Goal: Task Accomplishment & Management: Manage account settings

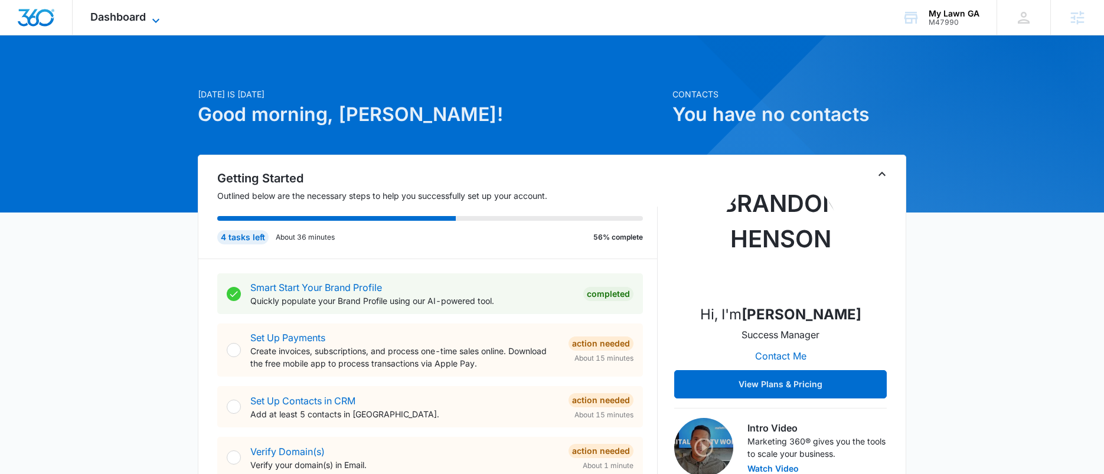
click at [117, 14] on span "Dashboard" at bounding box center [117, 17] width 55 height 12
click at [118, 18] on span "Dashboard" at bounding box center [117, 17] width 55 height 12
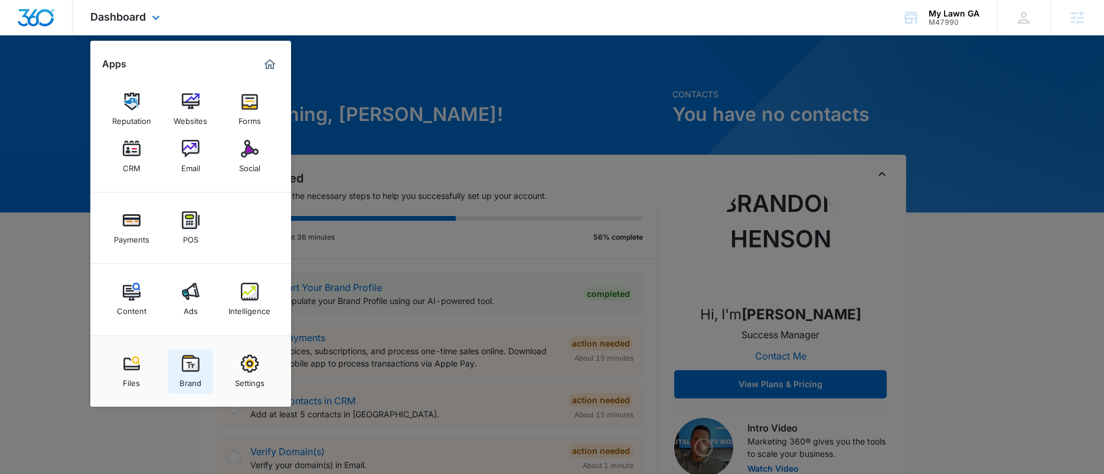
click at [185, 370] on img at bounding box center [191, 364] width 18 height 18
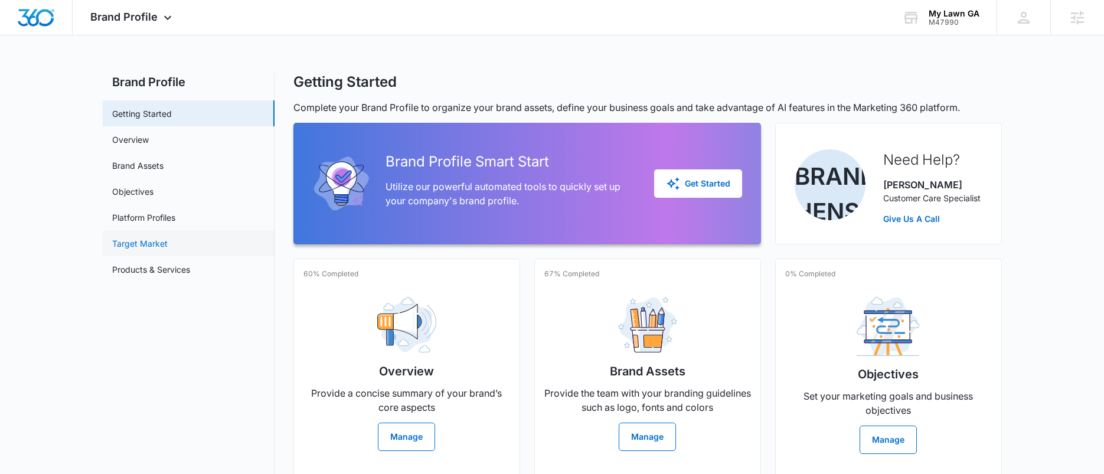
click at [150, 243] on link "Target Market" at bounding box center [139, 243] width 55 height 12
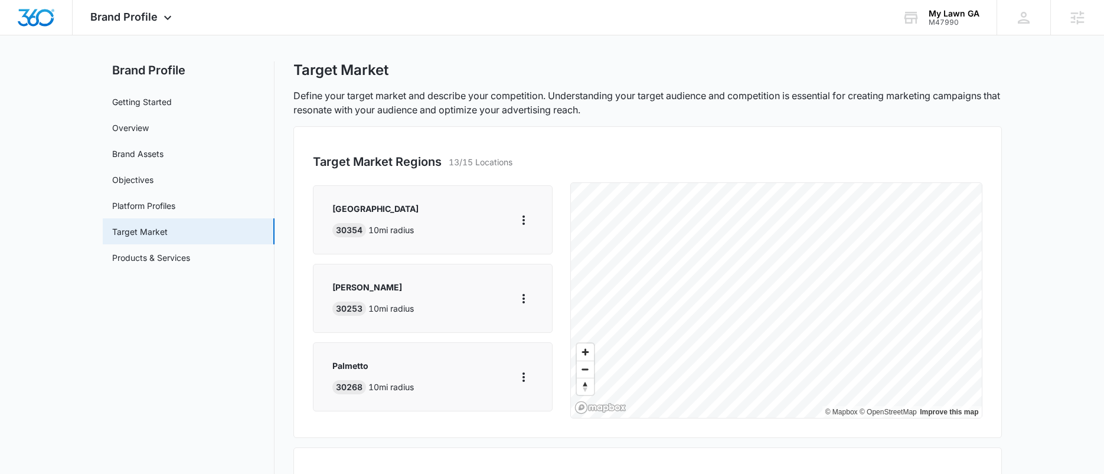
scroll to position [821, 0]
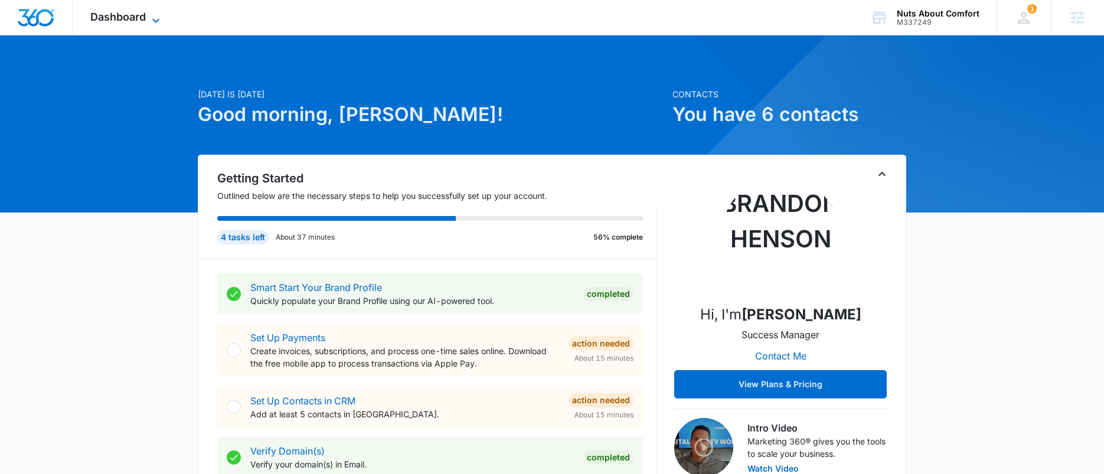
click at [139, 20] on span "Dashboard" at bounding box center [117, 17] width 55 height 12
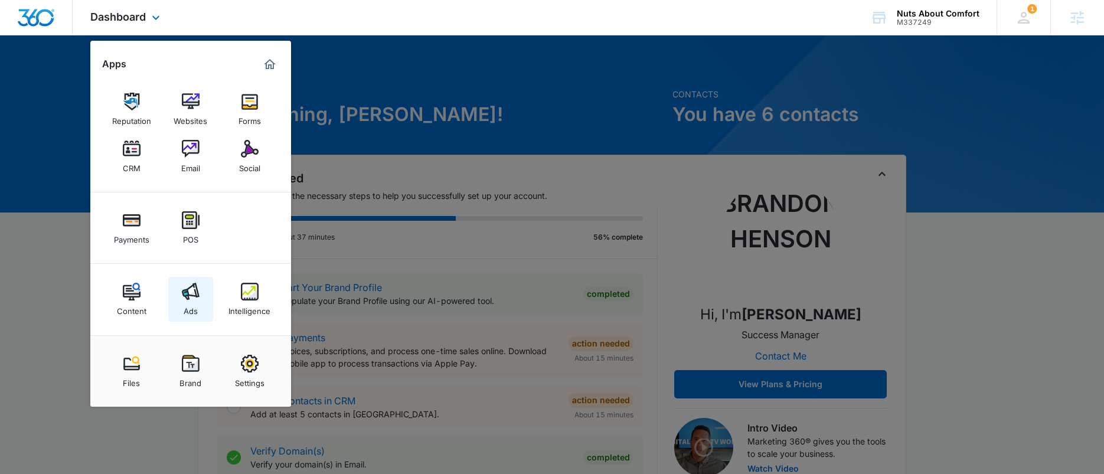
click at [193, 295] on img at bounding box center [191, 292] width 18 height 18
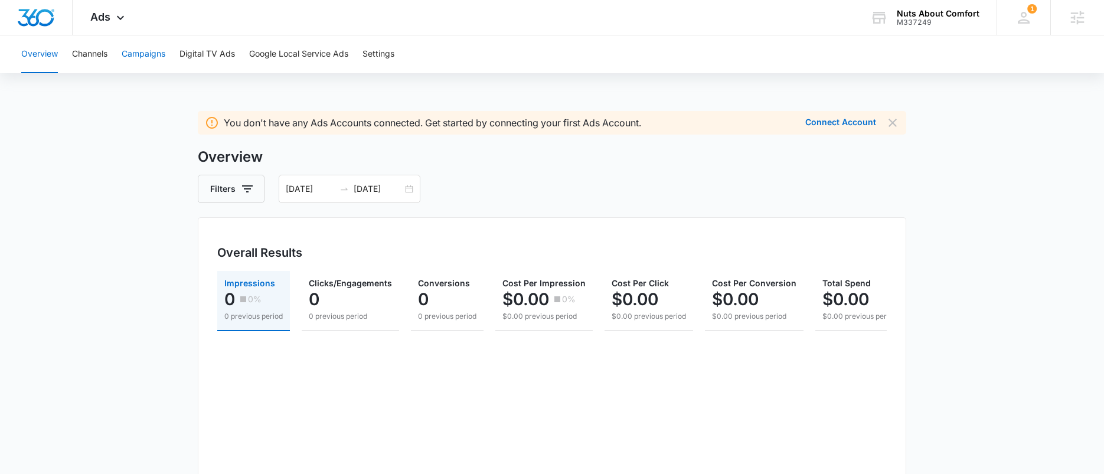
click at [138, 54] on button "Campaigns" at bounding box center [144, 54] width 44 height 38
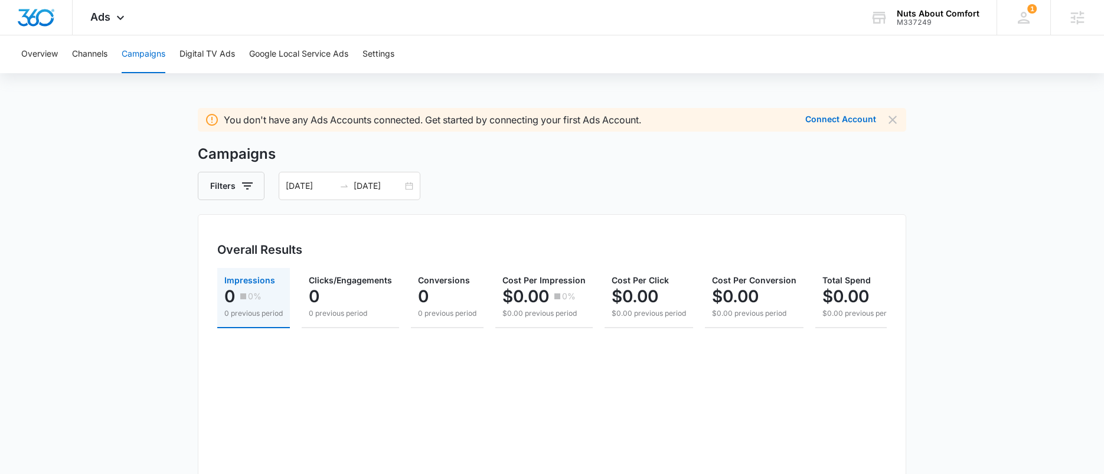
scroll to position [2, 0]
click at [832, 120] on button "Connect Account" at bounding box center [840, 120] width 71 height 8
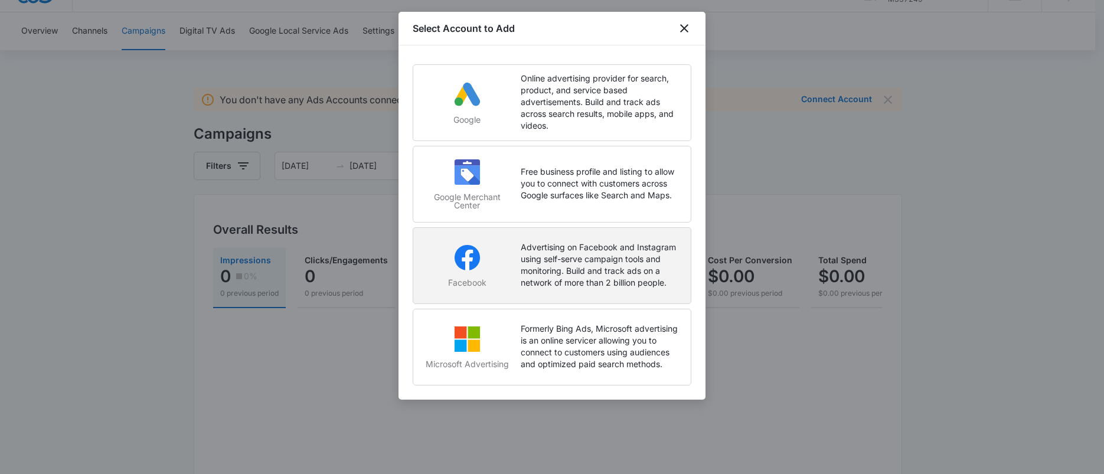
scroll to position [35, 0]
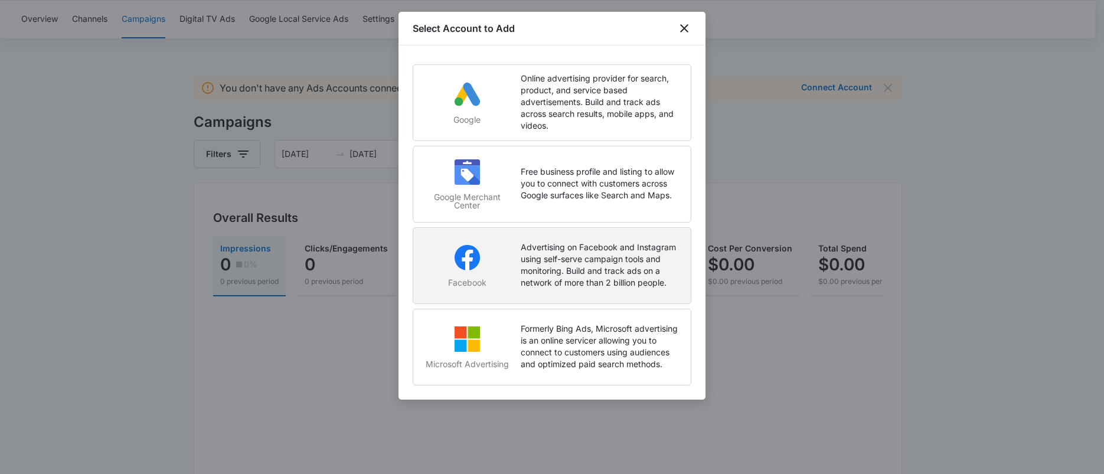
click at [565, 263] on p "Advertising on Facebook and Instagram using self-serve campaign tools and monit…" at bounding box center [600, 264] width 158 height 47
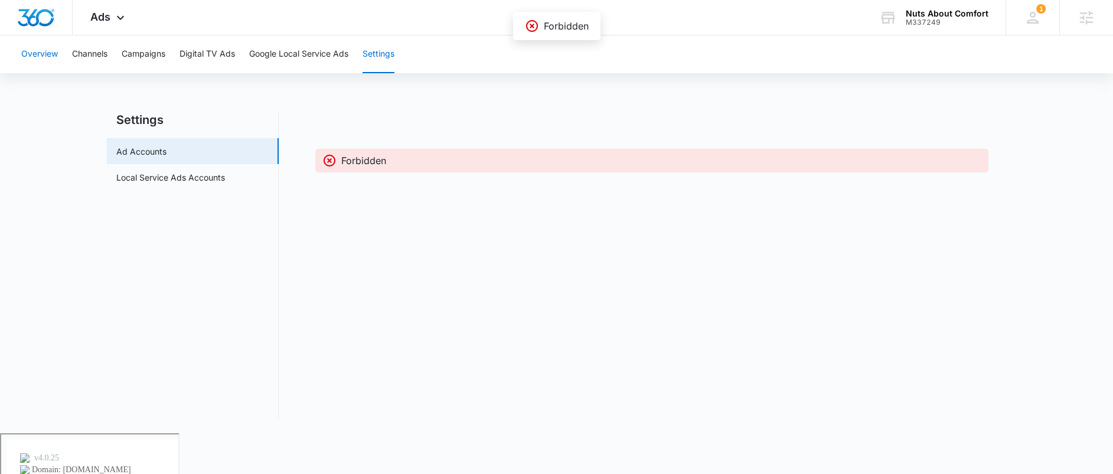
click at [50, 51] on button "Overview" at bounding box center [39, 54] width 37 height 38
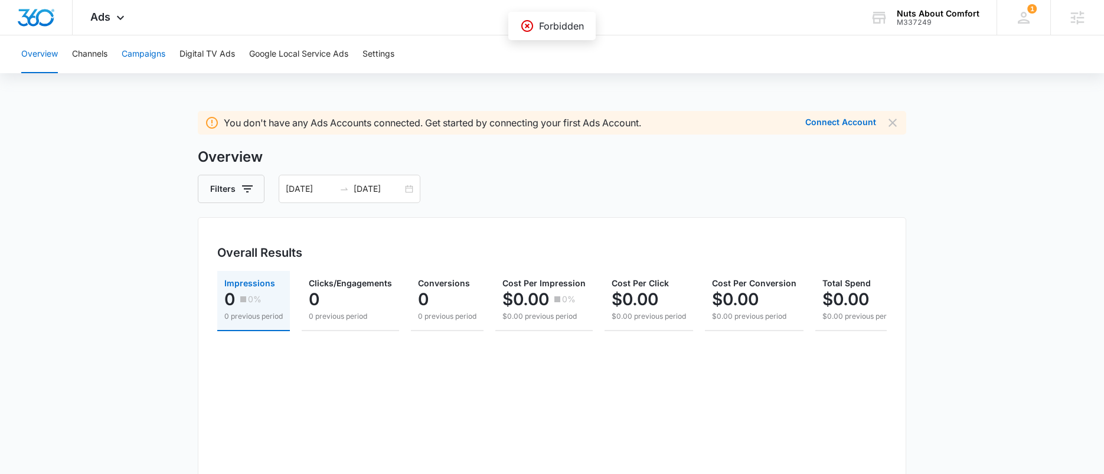
click at [150, 55] on button "Campaigns" at bounding box center [144, 54] width 44 height 38
click at [107, 14] on span "Ads" at bounding box center [100, 17] width 20 height 12
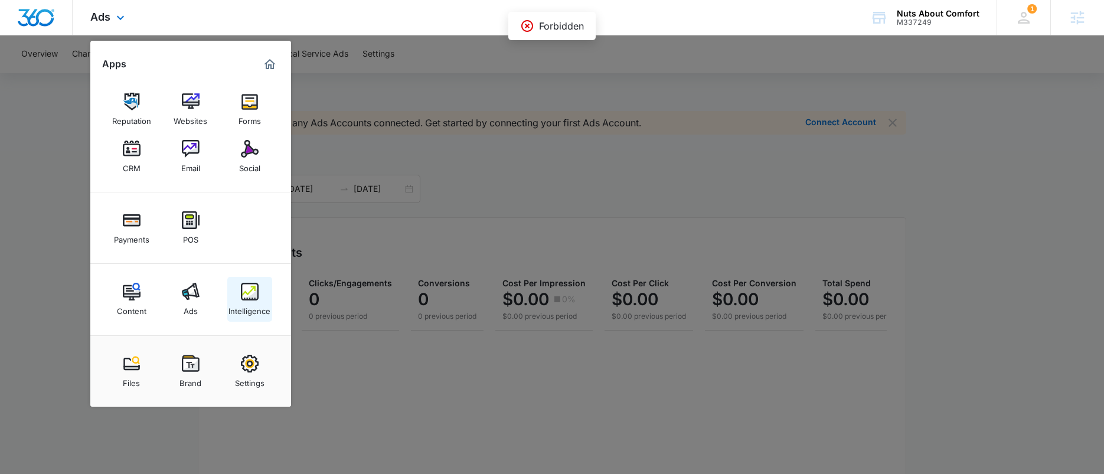
click at [254, 304] on div "Intelligence" at bounding box center [249, 307] width 42 height 15
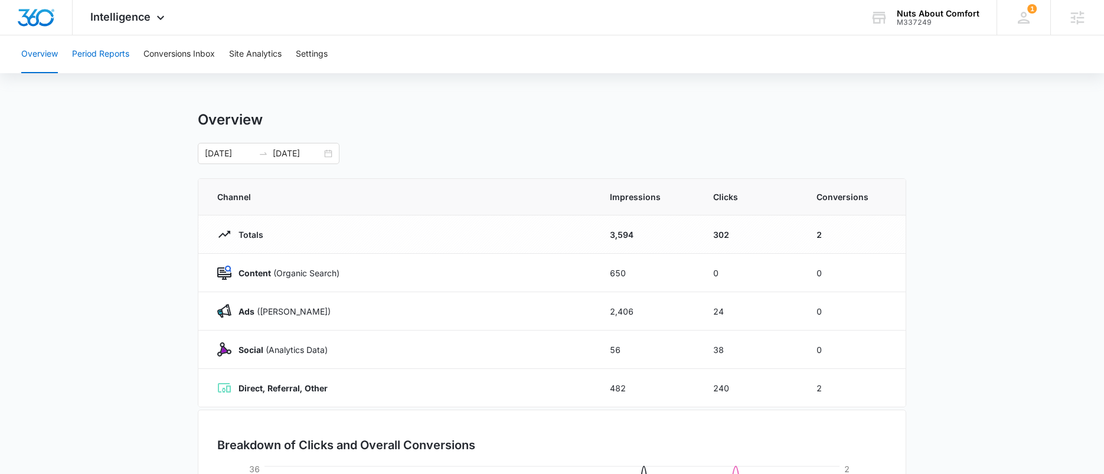
click at [117, 57] on button "Period Reports" at bounding box center [100, 54] width 57 height 38
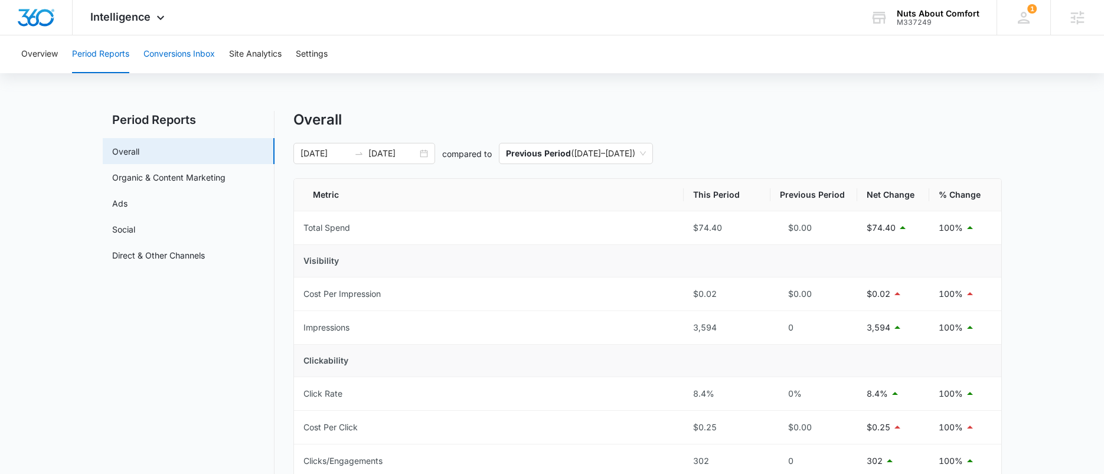
click at [172, 53] on button "Conversions Inbox" at bounding box center [178, 54] width 71 height 38
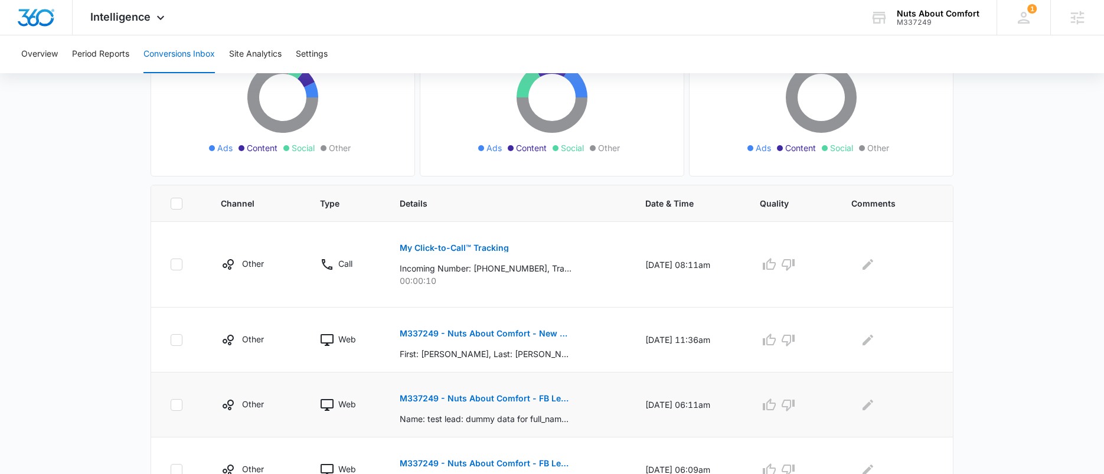
scroll to position [154, 0]
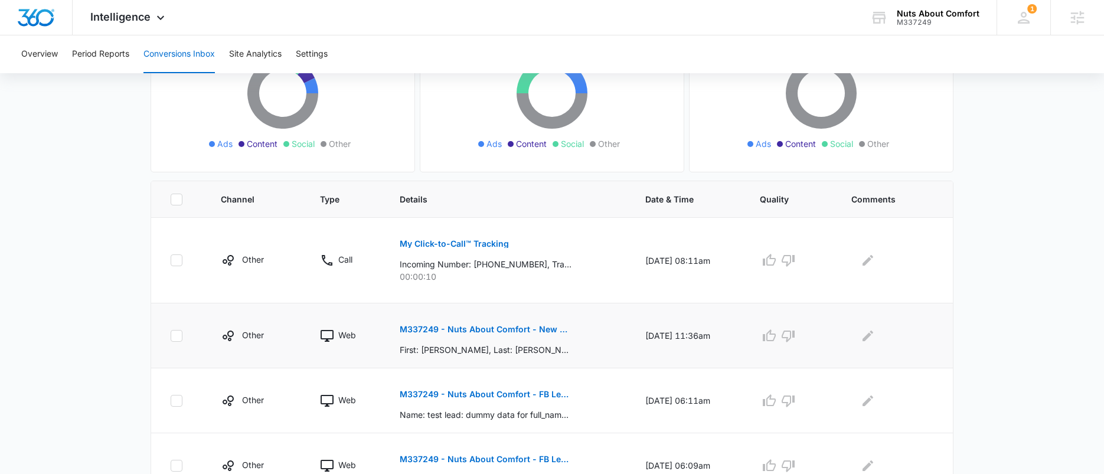
click at [504, 329] on p "M337249 - Nuts About Comfort - New Contact" at bounding box center [486, 329] width 172 height 8
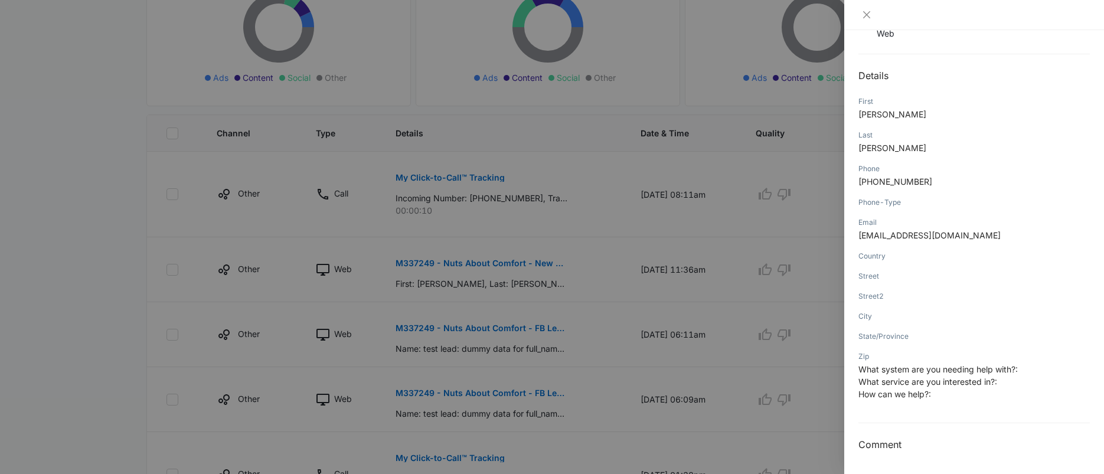
scroll to position [223, 0]
click at [506, 273] on div at bounding box center [552, 237] width 1104 height 474
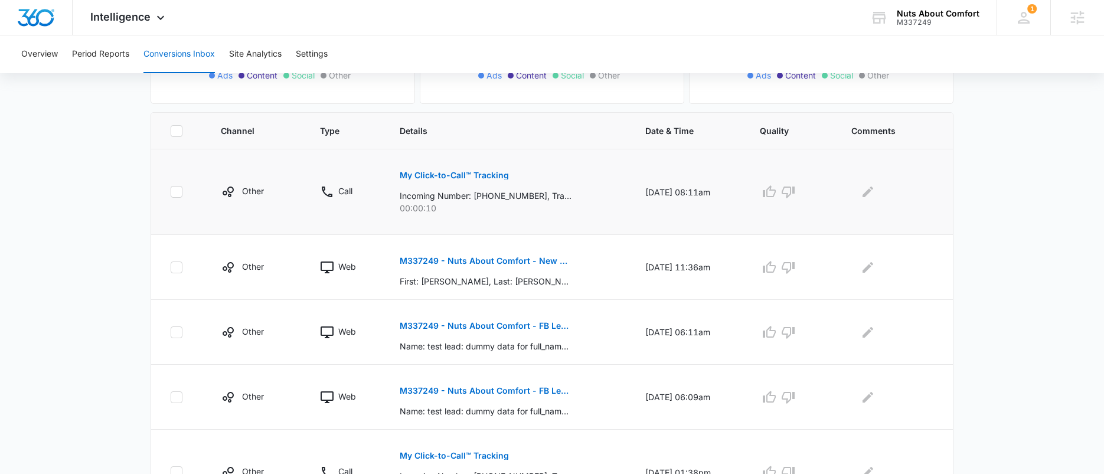
click at [480, 175] on p "My Click-to-Call™ Tracking" at bounding box center [454, 175] width 109 height 8
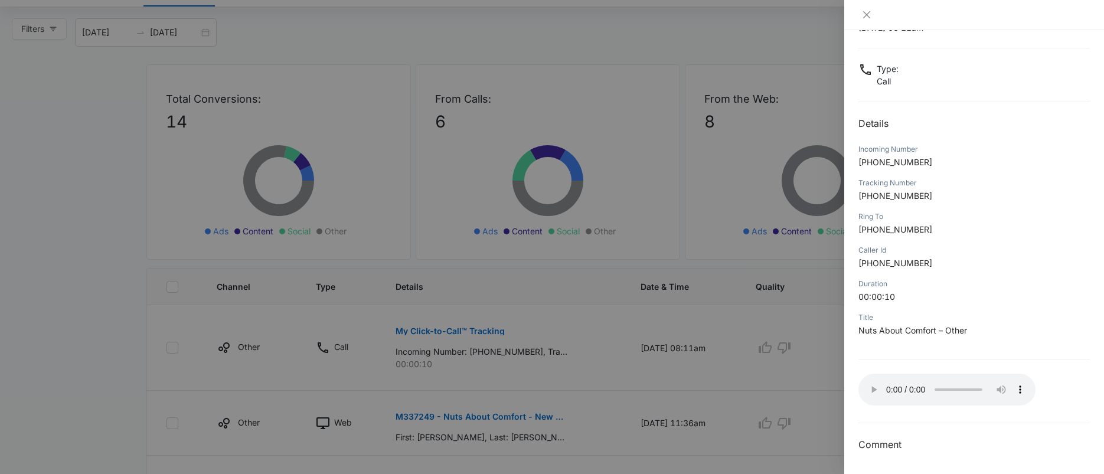
scroll to position [0, 0]
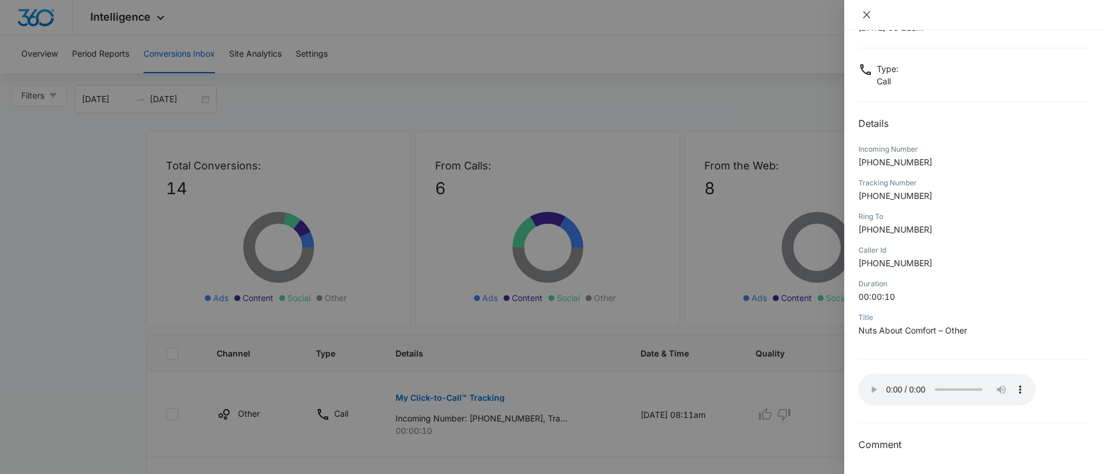
click at [863, 17] on icon "close" at bounding box center [866, 14] width 7 height 7
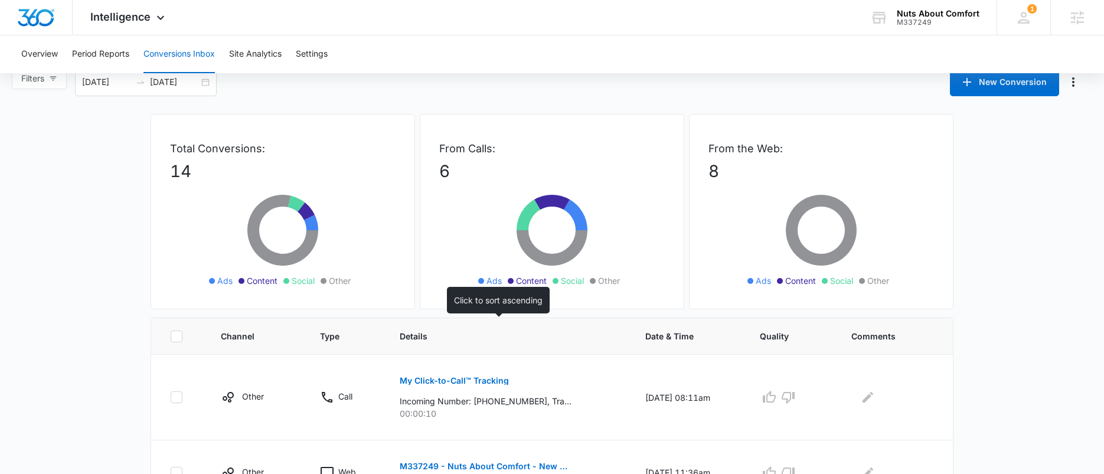
scroll to position [17, 0]
click at [39, 20] on img "Dashboard" at bounding box center [36, 18] width 38 height 18
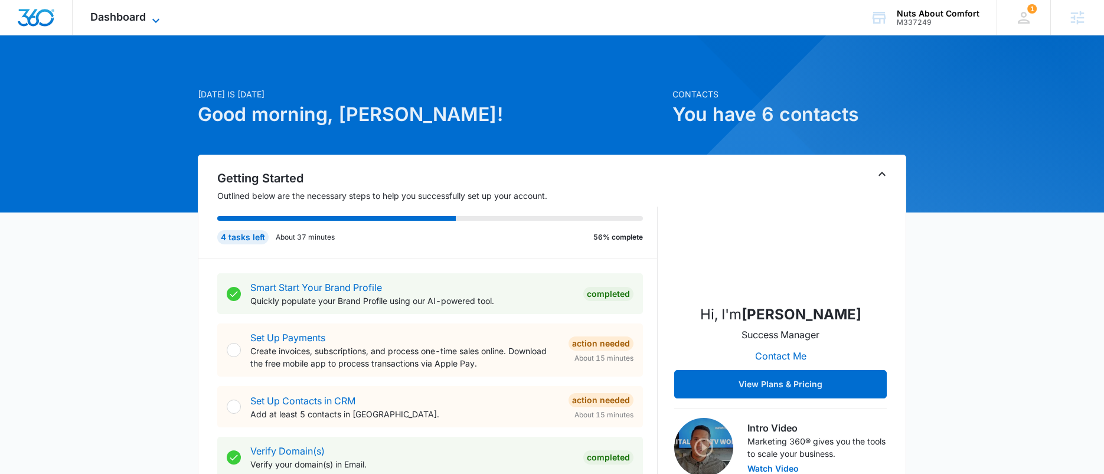
click at [145, 18] on span "Dashboard" at bounding box center [117, 17] width 55 height 12
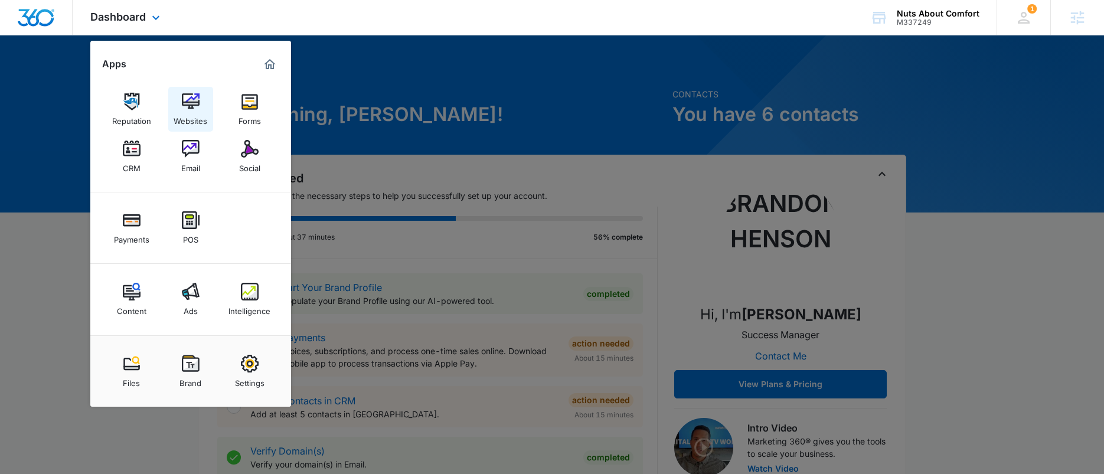
click at [182, 96] on img at bounding box center [191, 102] width 18 height 18
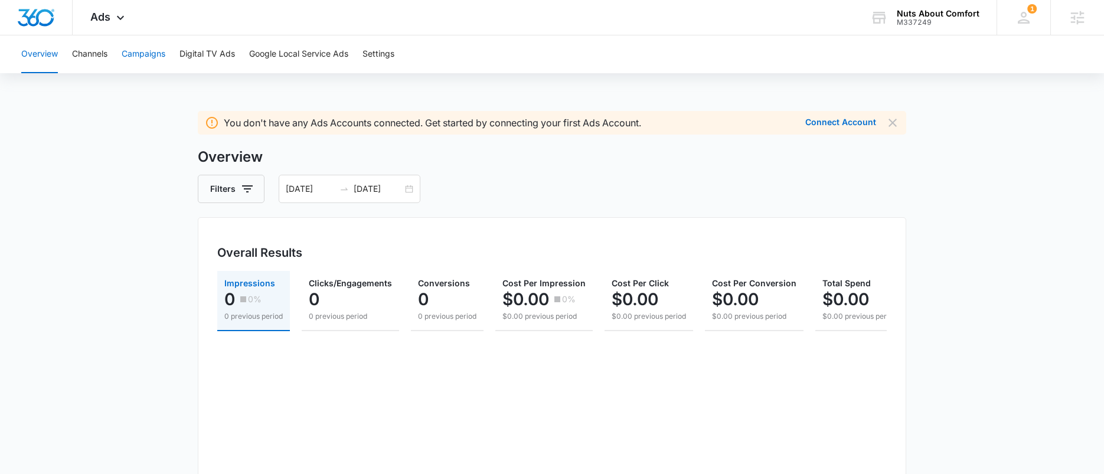
click at [147, 55] on button "Campaigns" at bounding box center [144, 54] width 44 height 38
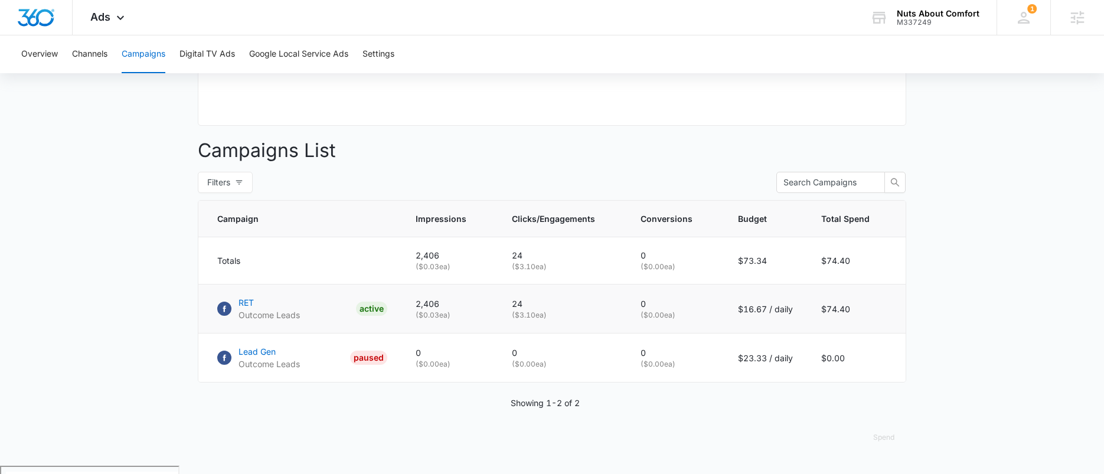
scroll to position [412, 0]
click at [249, 308] on p "RET" at bounding box center [268, 302] width 61 height 12
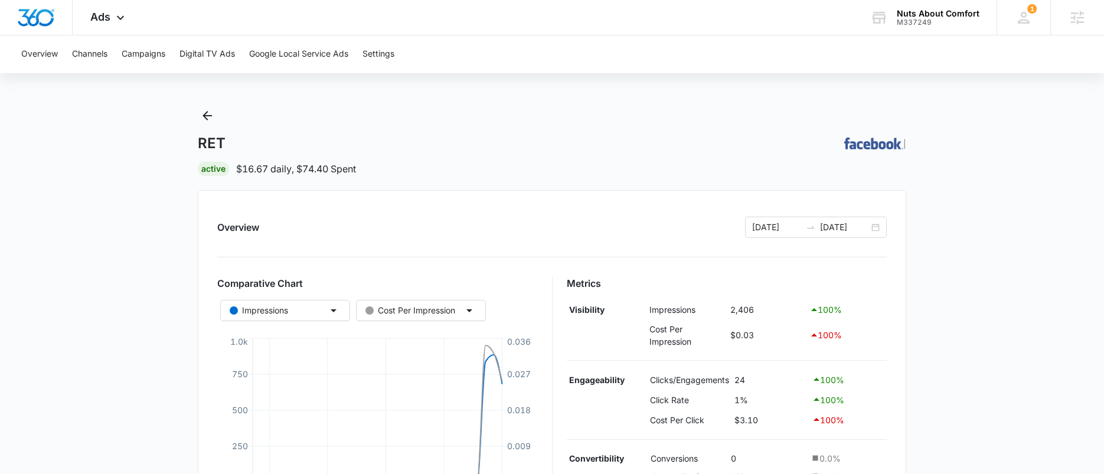
scroll to position [12, 0]
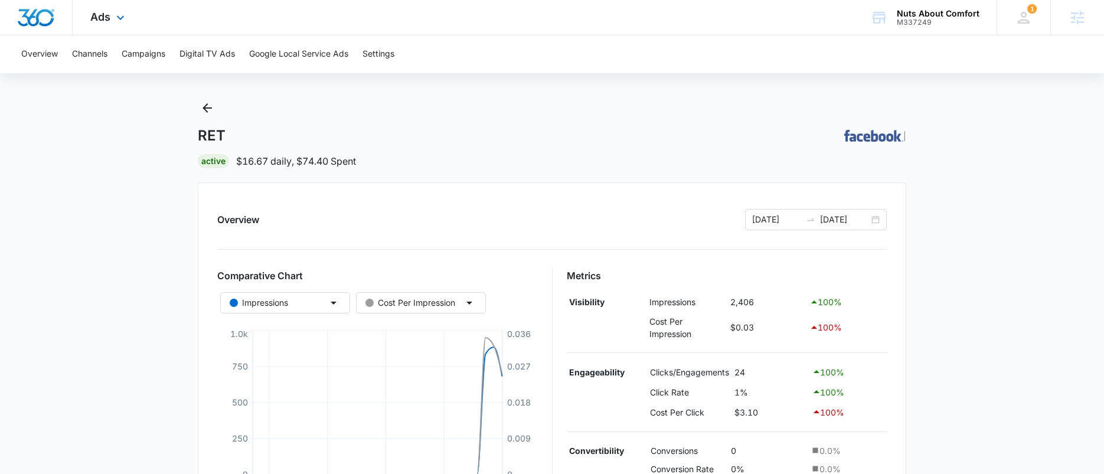
click at [103, 24] on div "Ads Apps Reputation Websites Forms CRM Email Social Payments POS Content Ads In…" at bounding box center [109, 17] width 73 height 35
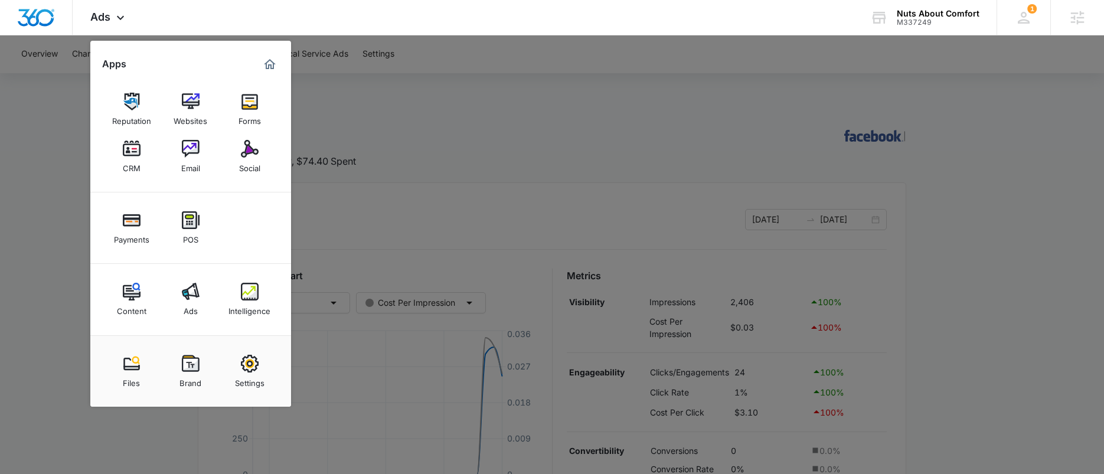
click at [245, 290] on img at bounding box center [250, 292] width 18 height 18
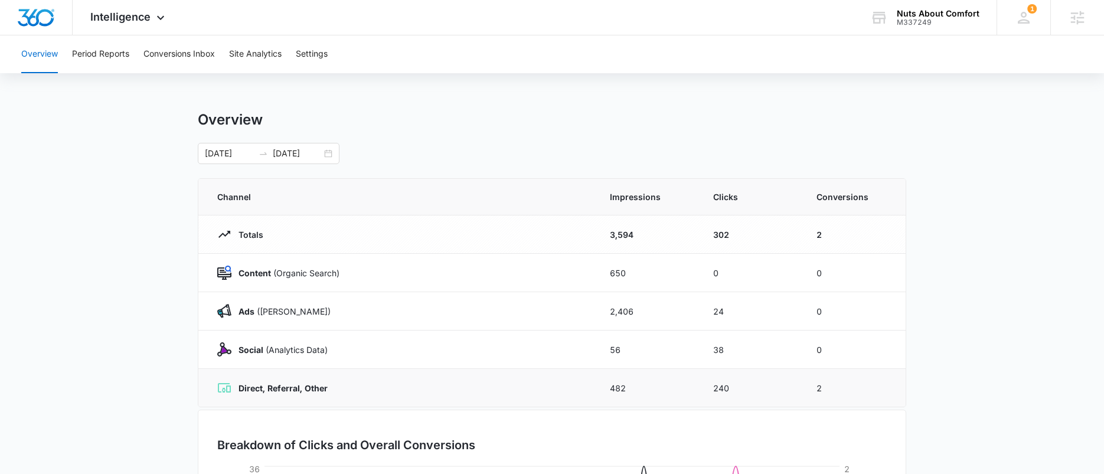
click at [293, 390] on strong "Direct, Referral, Other" at bounding box center [282, 388] width 89 height 10
click at [163, 51] on button "Conversions Inbox" at bounding box center [178, 54] width 71 height 38
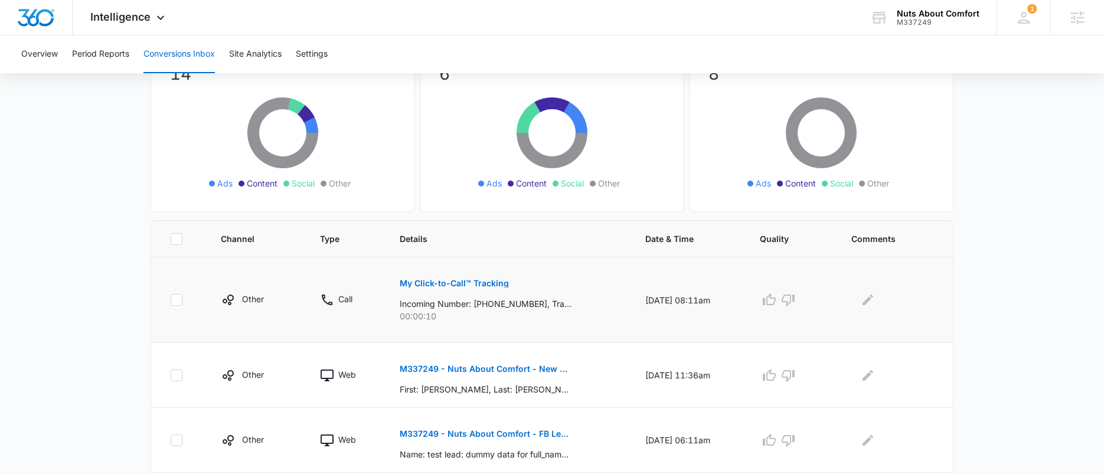
scroll to position [117, 0]
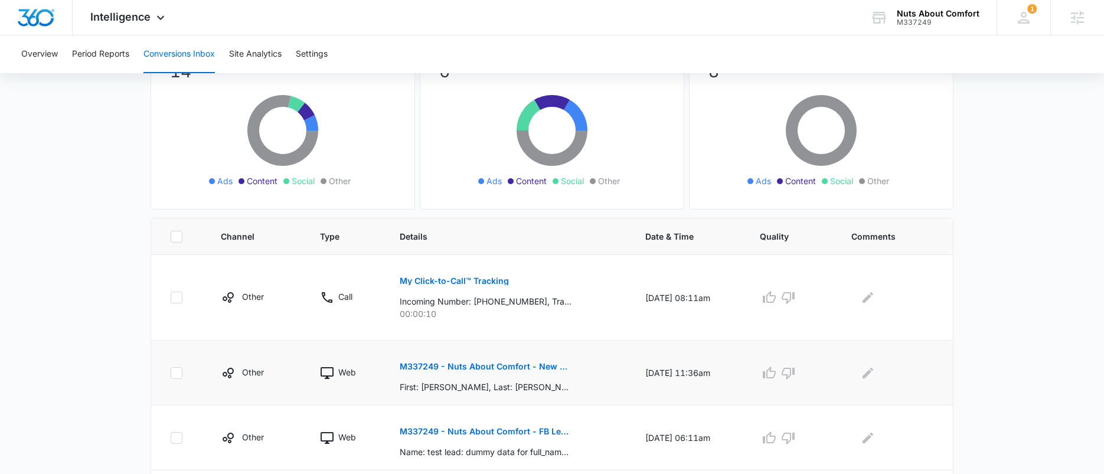
click at [517, 367] on p "M337249 - Nuts About Comfort - New Contact" at bounding box center [486, 366] width 172 height 8
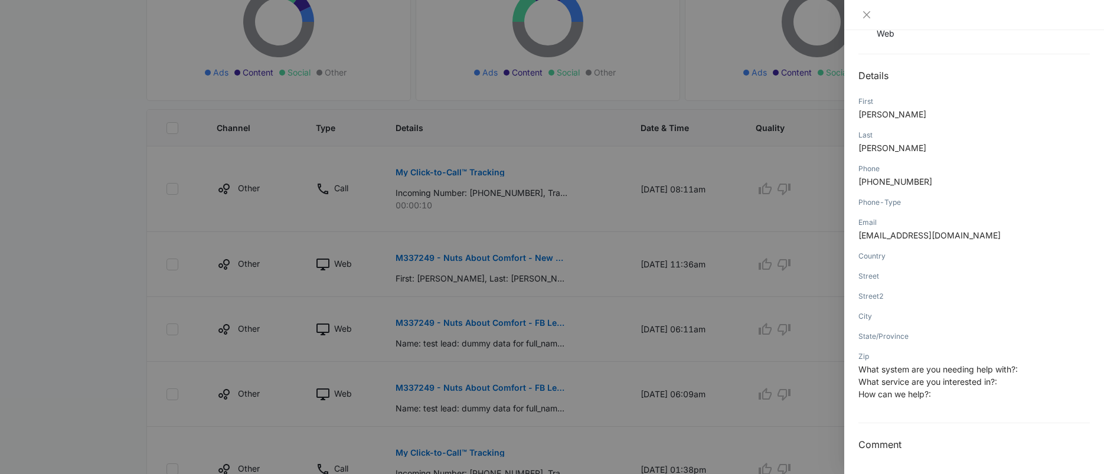
scroll to position [264, 0]
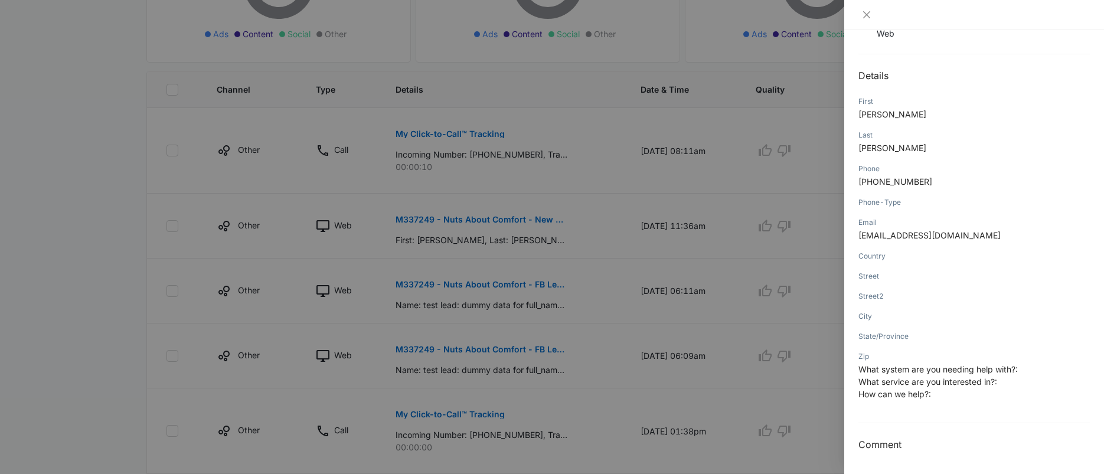
click at [462, 141] on div at bounding box center [552, 237] width 1104 height 474
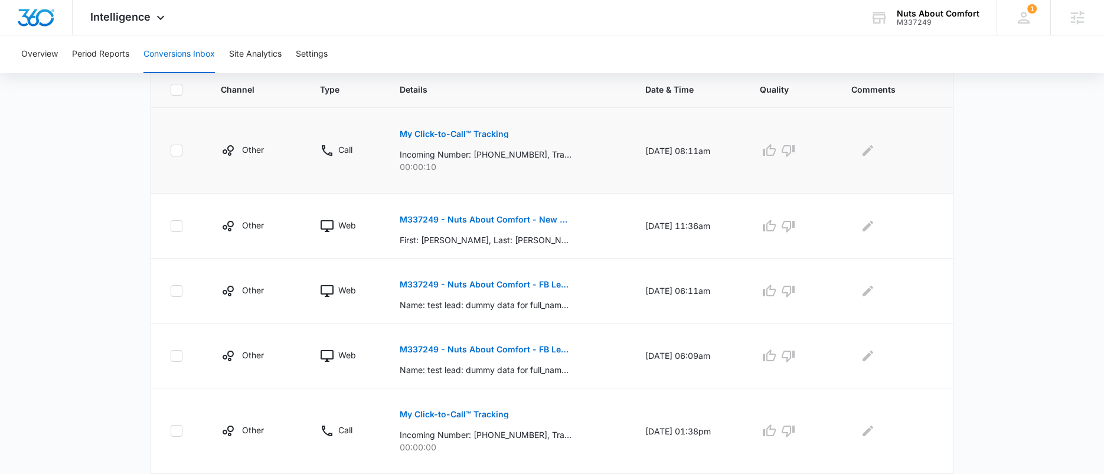
click at [455, 139] on button "My Click-to-Call™ Tracking" at bounding box center [454, 134] width 109 height 28
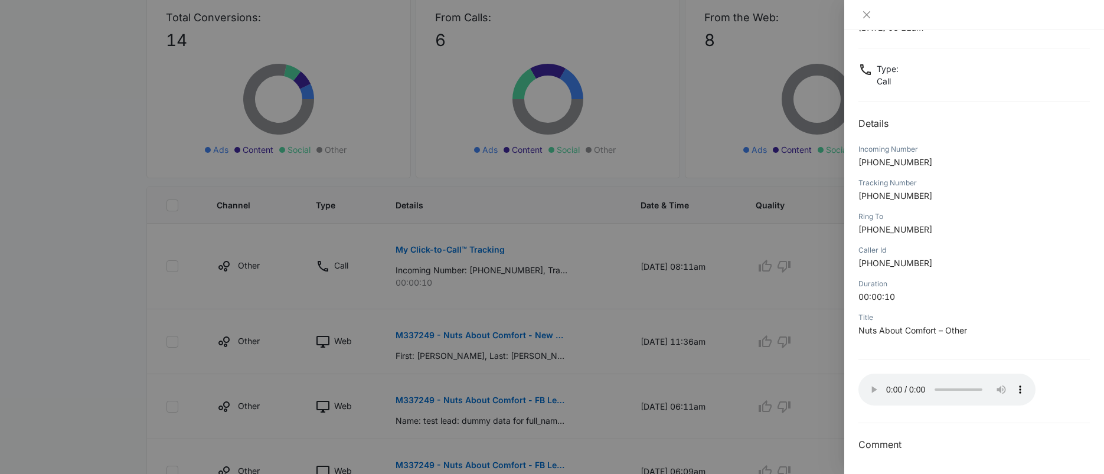
scroll to position [0, 0]
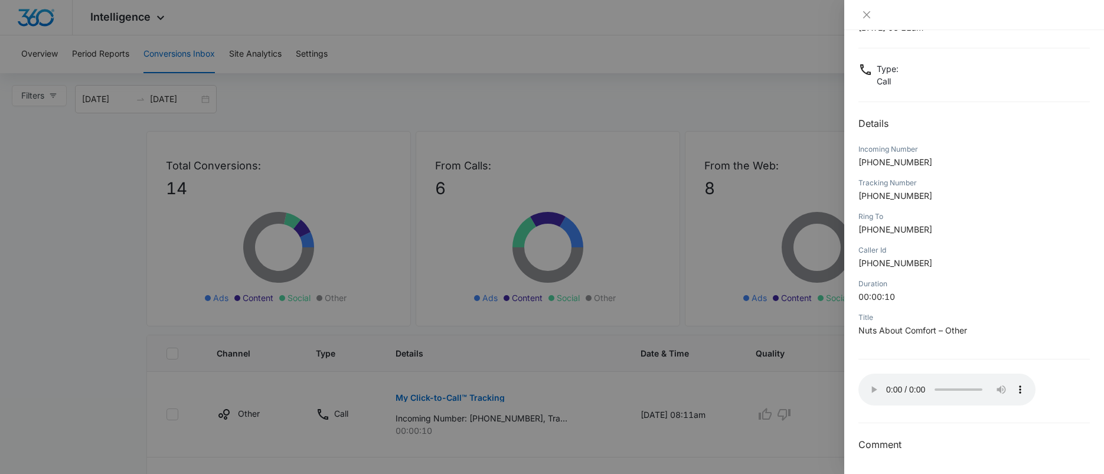
click at [113, 25] on div at bounding box center [552, 237] width 1104 height 474
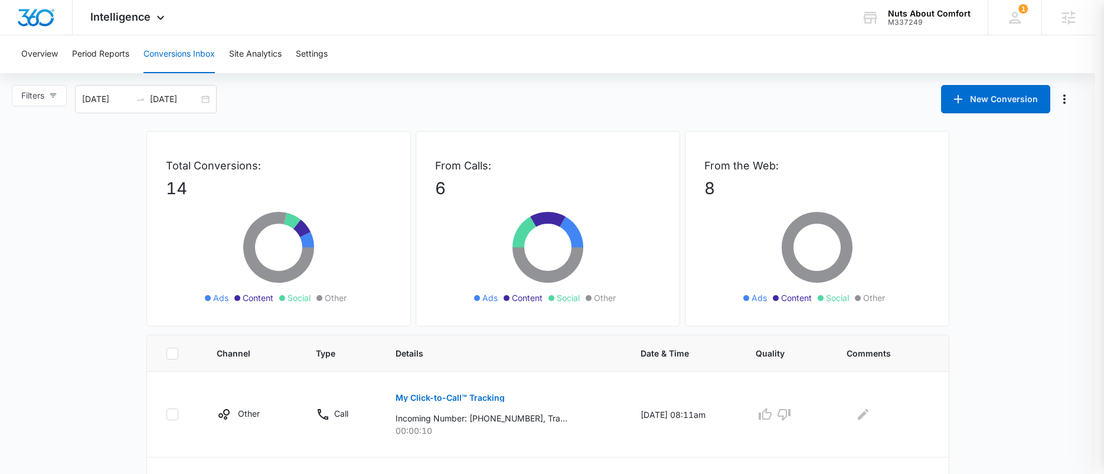
click at [119, 19] on div at bounding box center [552, 237] width 1104 height 474
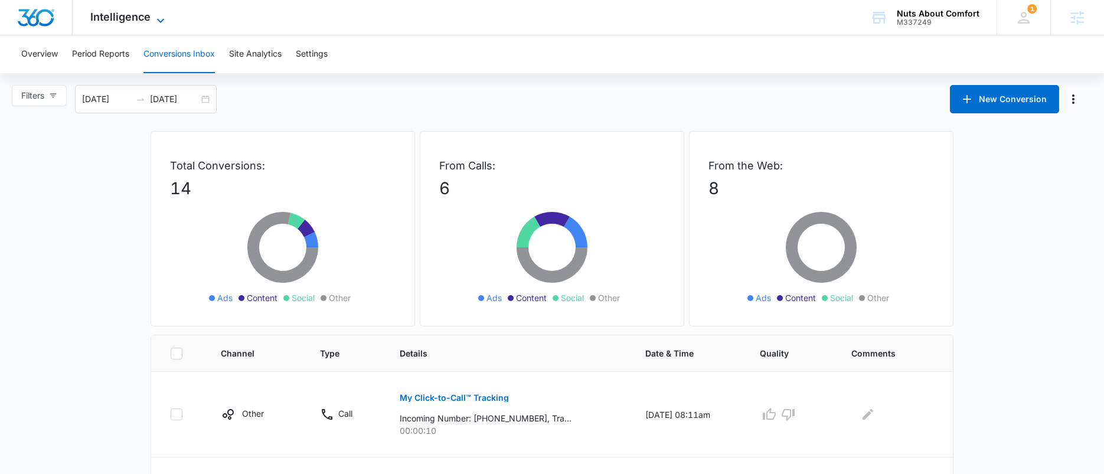
click at [119, 19] on span "Intelligence" at bounding box center [120, 17] width 60 height 12
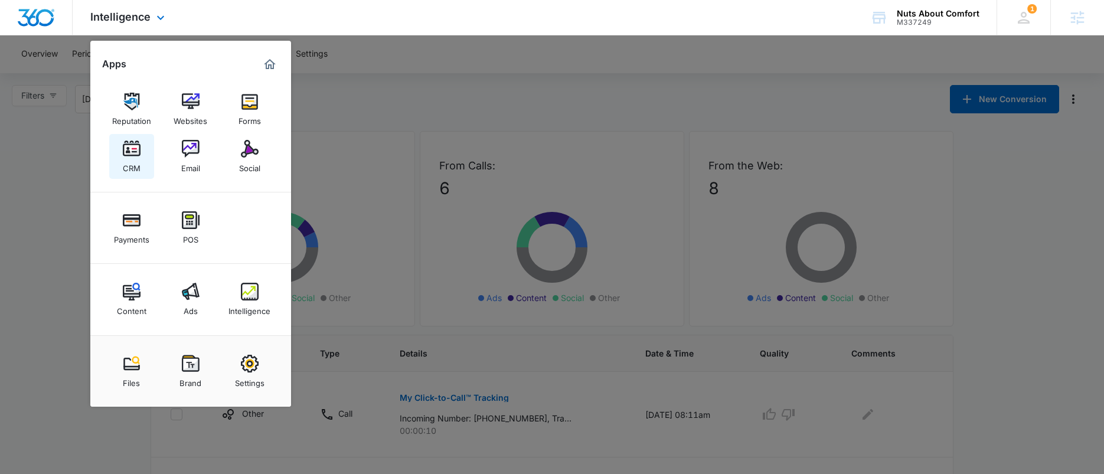
click at [133, 153] on img at bounding box center [132, 149] width 18 height 18
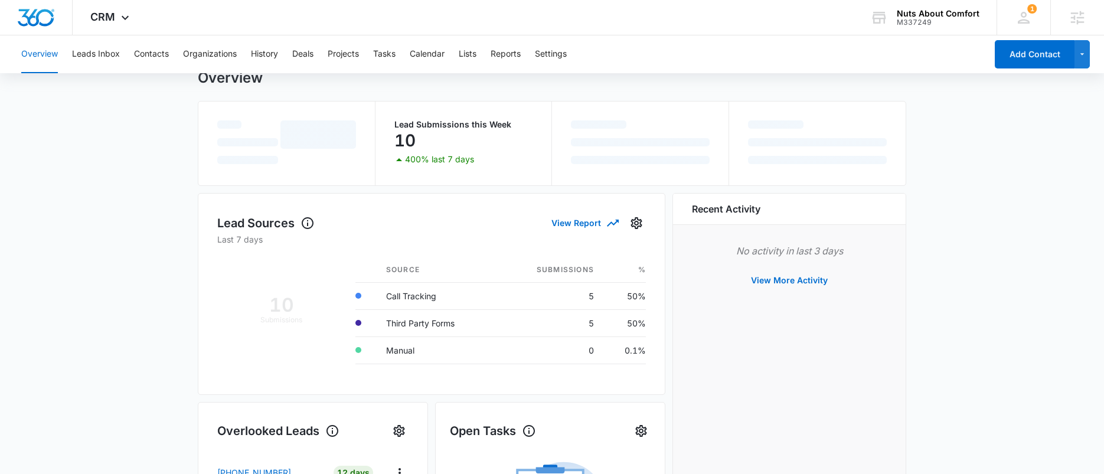
scroll to position [95, 0]
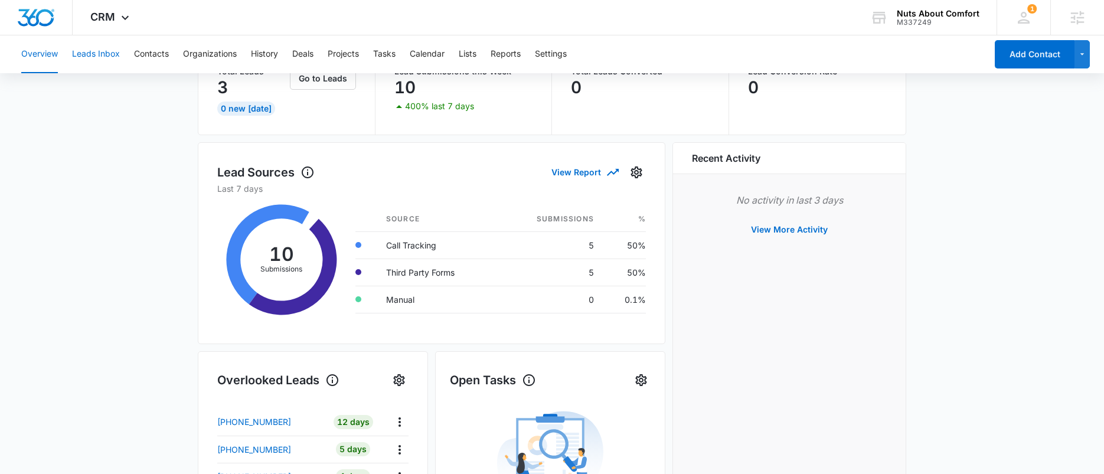
click at [98, 53] on button "Leads Inbox" at bounding box center [96, 54] width 48 height 38
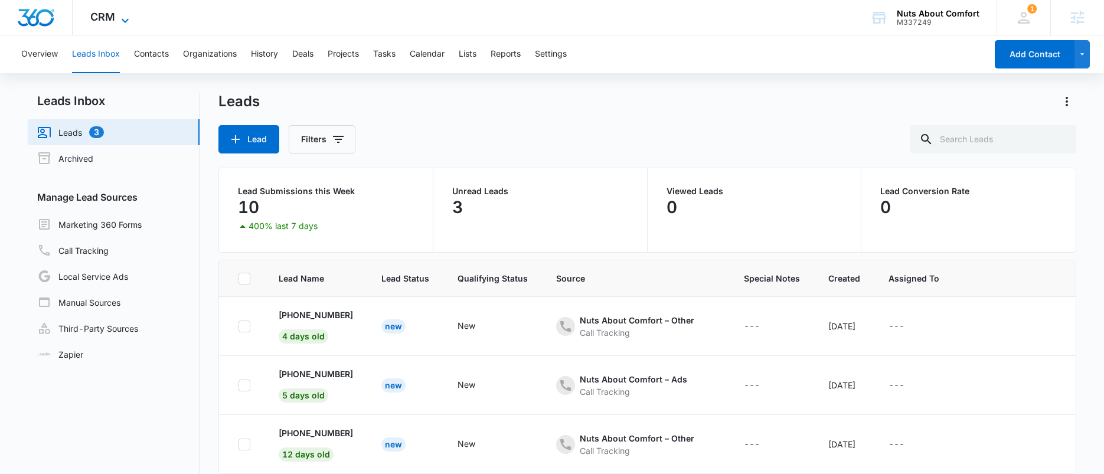
click at [101, 22] on span "CRM" at bounding box center [102, 17] width 25 height 12
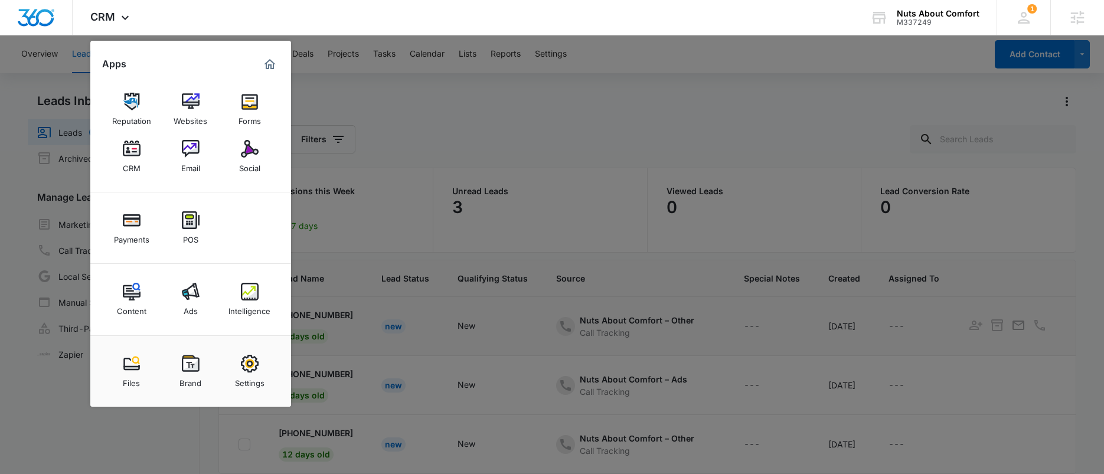
click at [230, 301] on div "Intelligence" at bounding box center [249, 307] width 42 height 15
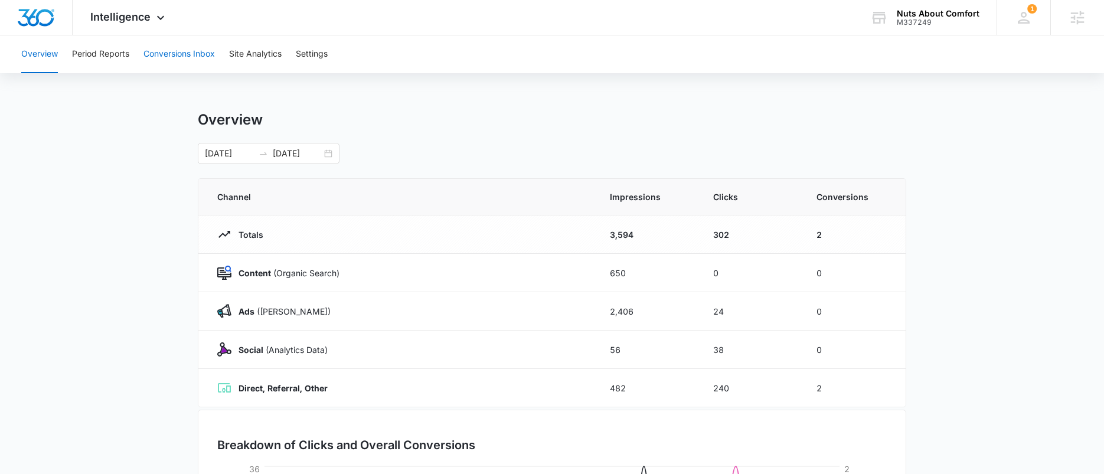
click at [182, 57] on button "Conversions Inbox" at bounding box center [178, 54] width 71 height 38
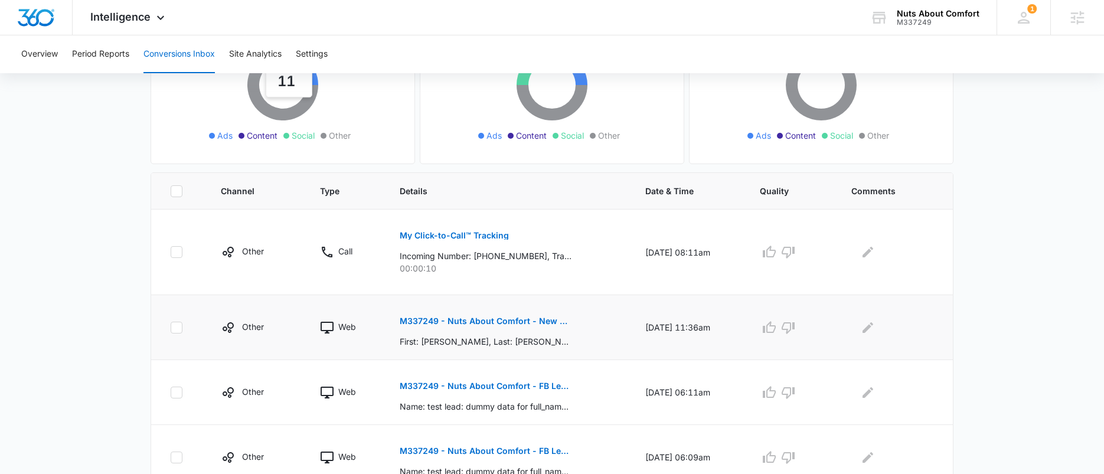
scroll to position [175, 0]
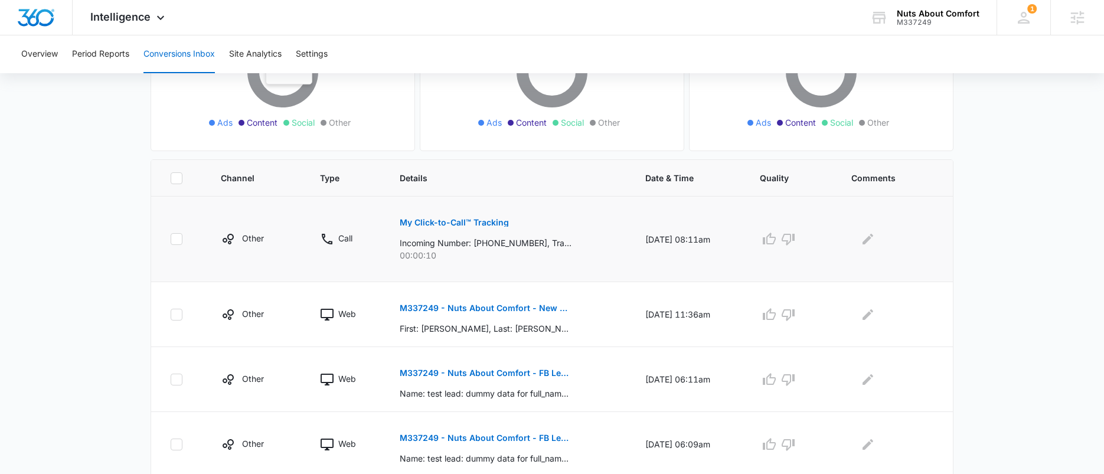
click at [465, 223] on p "My Click-to-Call™ Tracking" at bounding box center [454, 222] width 109 height 8
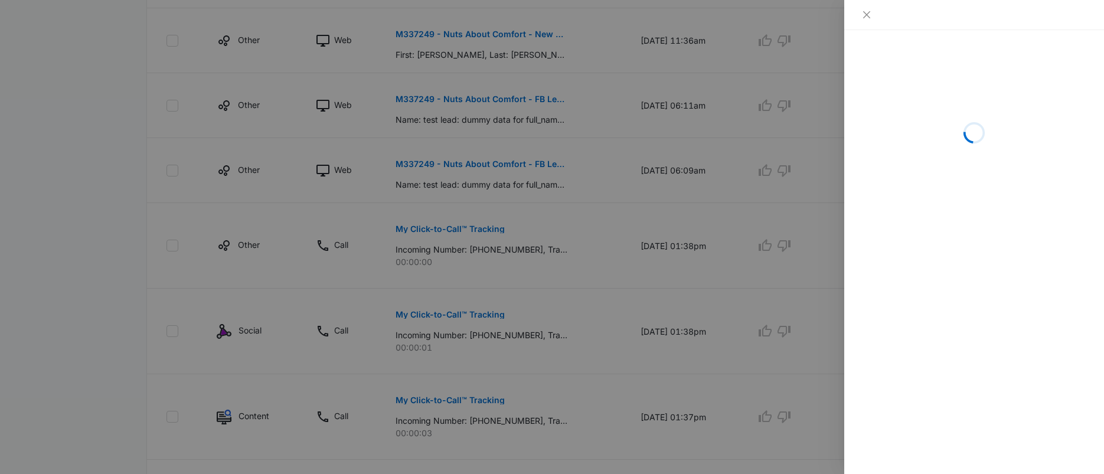
scroll to position [504, 0]
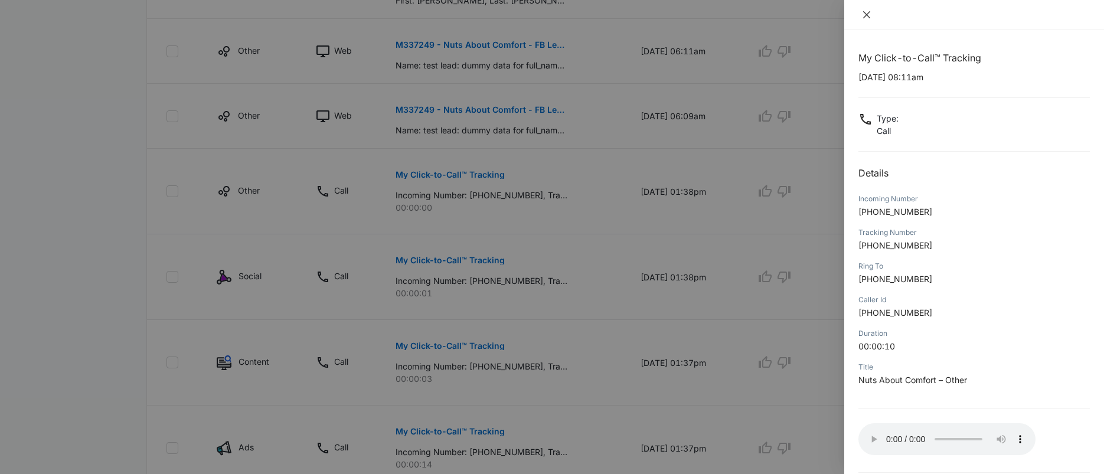
click at [862, 14] on icon "close" at bounding box center [866, 14] width 9 height 9
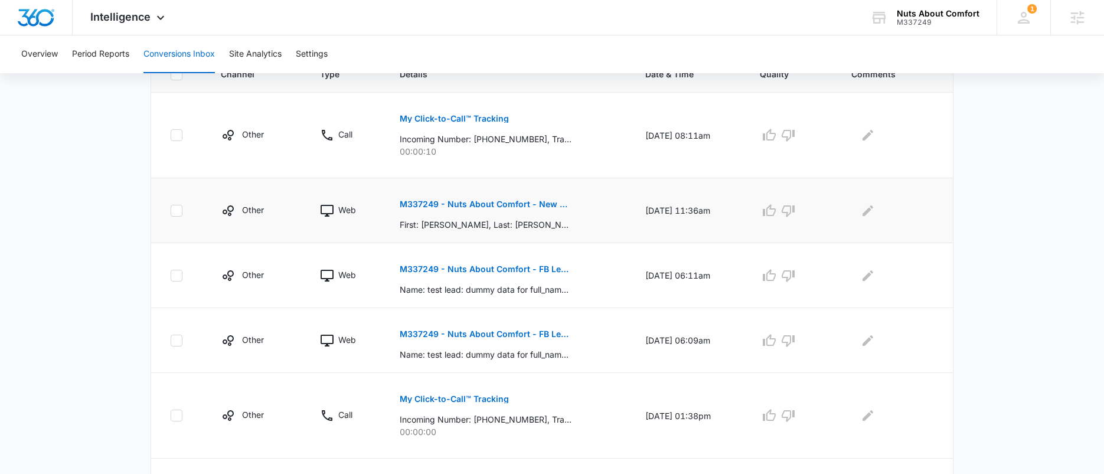
scroll to position [41, 0]
